Goal: Task Accomplishment & Management: Use online tool/utility

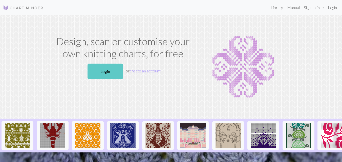
click at [114, 69] on link "Login" at bounding box center [104, 72] width 35 height 16
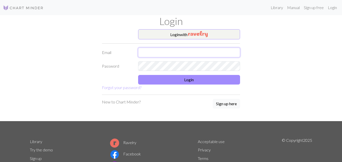
click at [186, 54] on input "text" at bounding box center [189, 53] width 102 height 10
click at [198, 31] on img "button" at bounding box center [197, 34] width 19 height 6
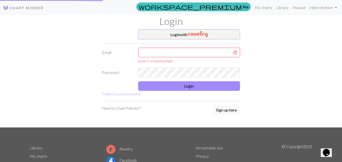
click at [210, 108] on div "New to Chart Minder? Sign up here" at bounding box center [171, 110] width 138 height 10
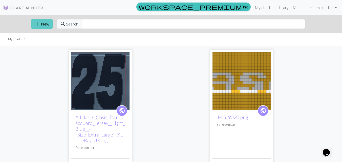
click at [40, 20] on button "add New" at bounding box center [42, 24] width 22 height 10
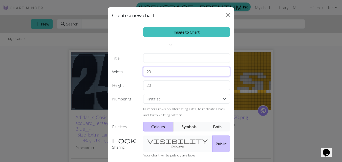
click at [162, 75] on input "20" at bounding box center [186, 72] width 87 height 10
type input "66"
click at [159, 82] on input "20" at bounding box center [186, 86] width 87 height 10
click at [166, 57] on input "text" at bounding box center [186, 58] width 87 height 10
type input "hachiware"
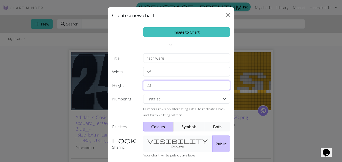
click at [160, 86] on input "20" at bounding box center [186, 86] width 87 height 10
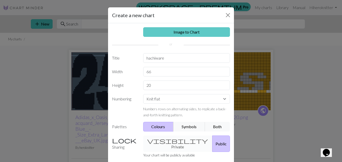
click at [183, 31] on link "Image to Chart" at bounding box center [186, 32] width 87 height 10
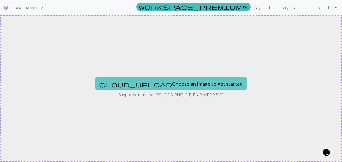
click at [177, 83] on button "cloud_upload Choose an image to get started" at bounding box center [171, 84] width 152 height 12
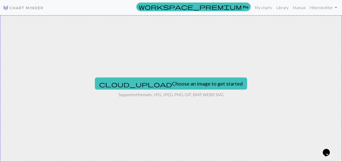
click at [39, 11] on link at bounding box center [23, 7] width 40 height 9
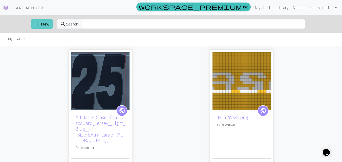
click at [33, 25] on button "add New" at bounding box center [42, 24] width 22 height 10
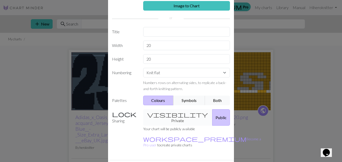
scroll to position [27, 0]
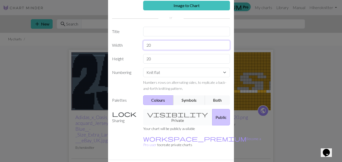
click at [169, 45] on input "20" at bounding box center [186, 45] width 87 height 10
type input "66"
click at [154, 32] on input "text" at bounding box center [186, 32] width 87 height 10
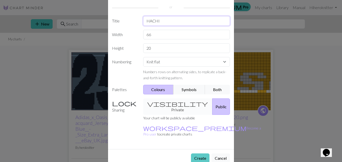
type input "HACHI"
click at [204, 154] on button "Create" at bounding box center [200, 159] width 18 height 10
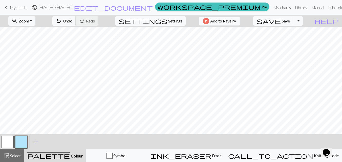
click at [12, 142] on button "button" at bounding box center [8, 142] width 12 height 12
click at [20, 142] on button "button" at bounding box center [21, 142] width 12 height 12
click at [10, 144] on button "button" at bounding box center [8, 142] width 12 height 12
click at [25, 140] on button "button" at bounding box center [21, 142] width 12 height 12
click at [72, 23] on span "Undo" at bounding box center [68, 20] width 10 height 5
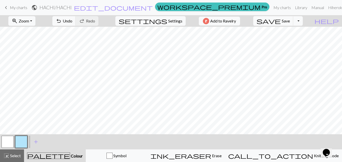
click at [7, 141] on button "button" at bounding box center [8, 142] width 12 height 12
click at [23, 142] on button "button" at bounding box center [21, 142] width 12 height 12
click at [72, 22] on span "Undo" at bounding box center [68, 20] width 10 height 5
click at [13, 141] on button "button" at bounding box center [8, 142] width 12 height 12
click at [19, 142] on button "button" at bounding box center [21, 142] width 12 height 12
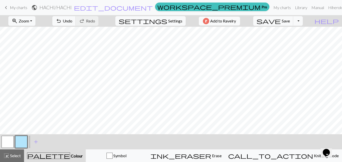
click at [10, 140] on button "button" at bounding box center [8, 142] width 12 height 12
click at [21, 143] on button "button" at bounding box center [21, 142] width 12 height 12
click at [281, 21] on span "save" at bounding box center [268, 20] width 24 height 7
